Goal: Navigation & Orientation: Find specific page/section

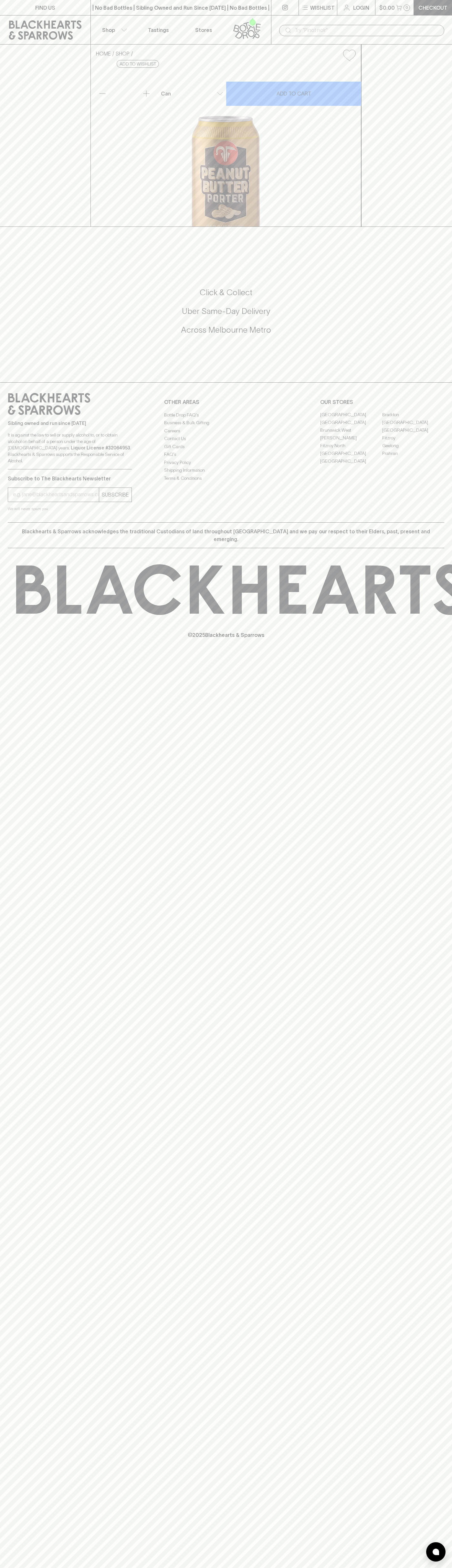
click at [360, 22] on div "​" at bounding box center [361, 30] width 181 height 29
click at [443, 1034] on div "FIND US | No Bad Bottles | Sibling Owned and Run Since 2006 | No Bad Bottles | …" at bounding box center [226, 784] width 452 height 1568
click at [82, 1567] on html "FIND US | No Bad Bottles | Sibling Owned and Run Since 2006 | No Bad Bottles | …" at bounding box center [226, 784] width 452 height 1568
click at [9, 485] on div "FIND US | No Bad Bottles | Sibling Owned and Run Since 2006 | No Bad Bottles | …" at bounding box center [226, 784] width 452 height 1568
